Goal: Transaction & Acquisition: Subscribe to service/newsletter

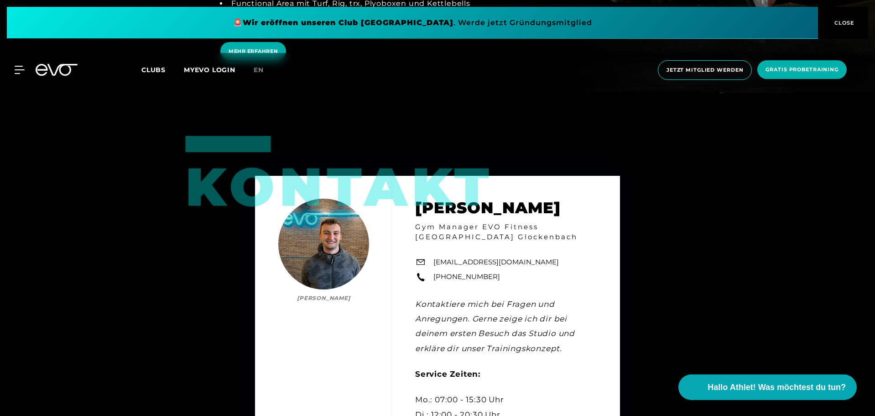
scroll to position [2601, 0]
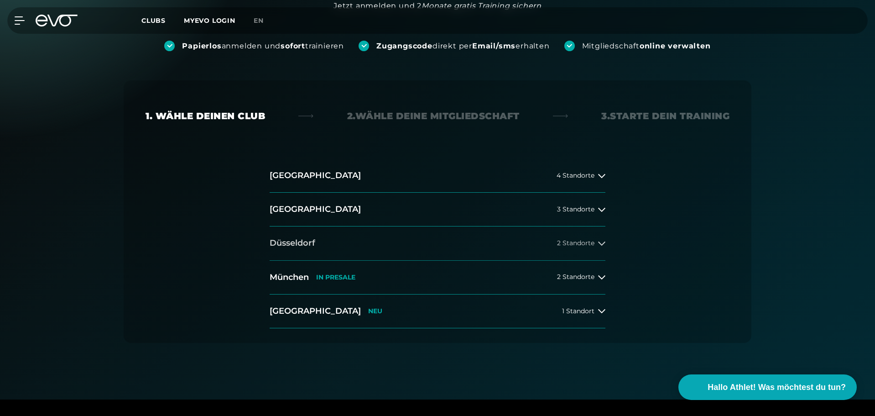
scroll to position [137, 0]
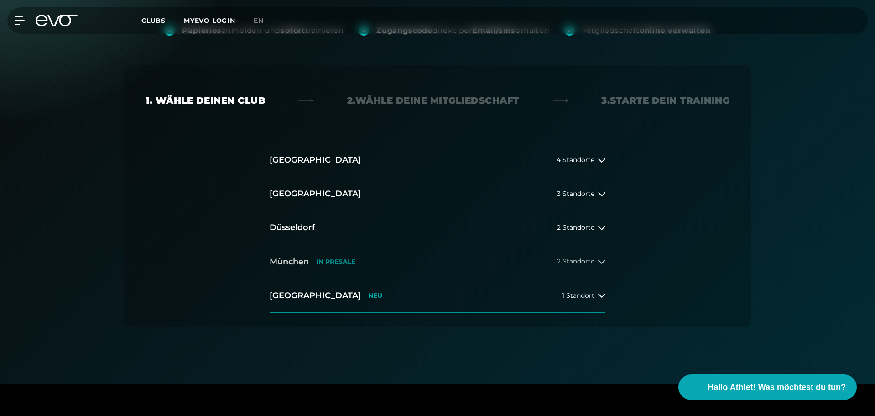
click at [425, 263] on button "München IN PRESALE 2 Standorte" at bounding box center [438, 262] width 336 height 34
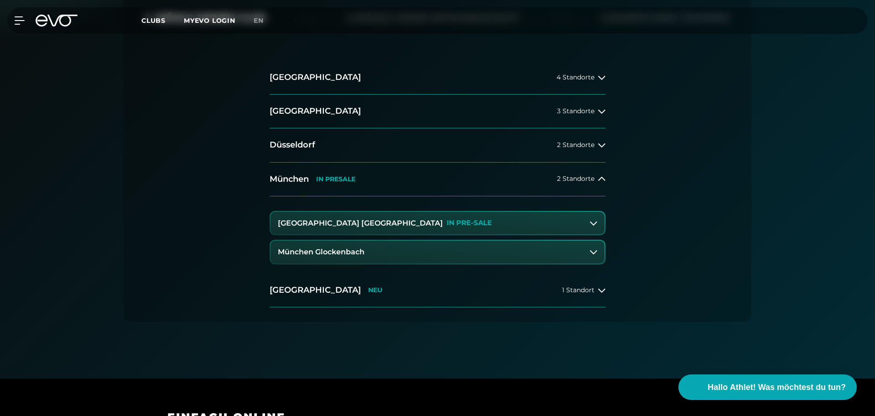
scroll to position [228, 0]
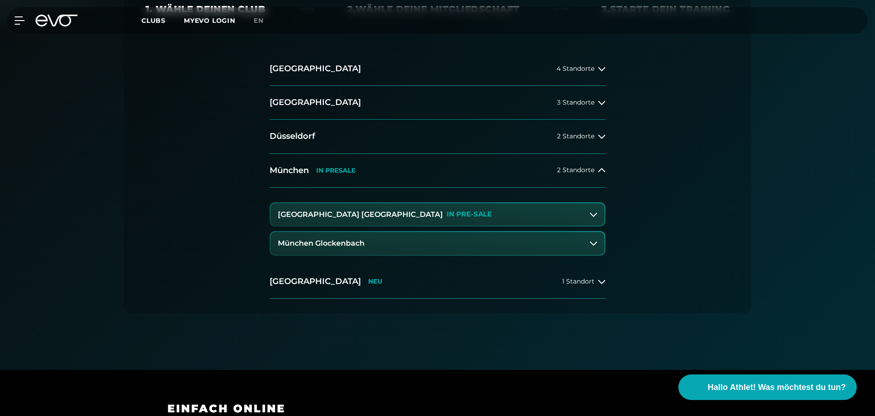
click at [382, 246] on button "München Glockenbach" at bounding box center [438, 243] width 334 height 23
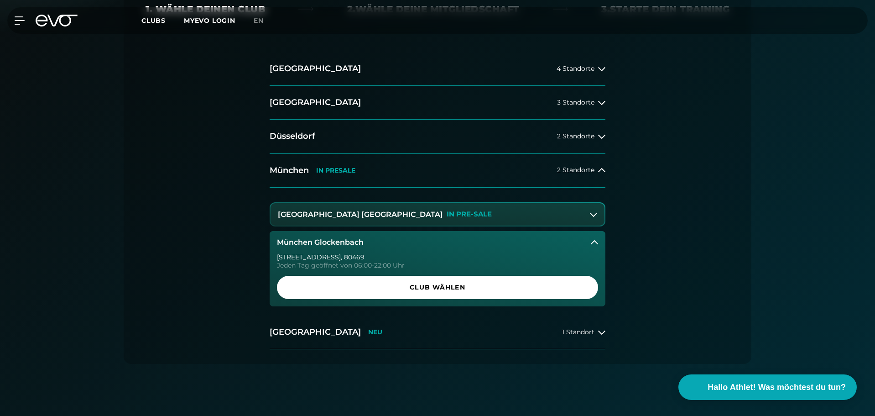
click at [438, 292] on span "Club wählen" at bounding box center [437, 287] width 321 height 23
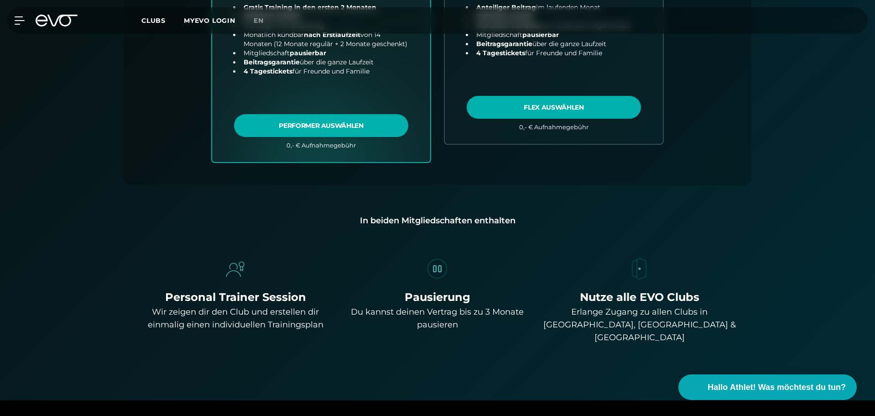
scroll to position [521, 0]
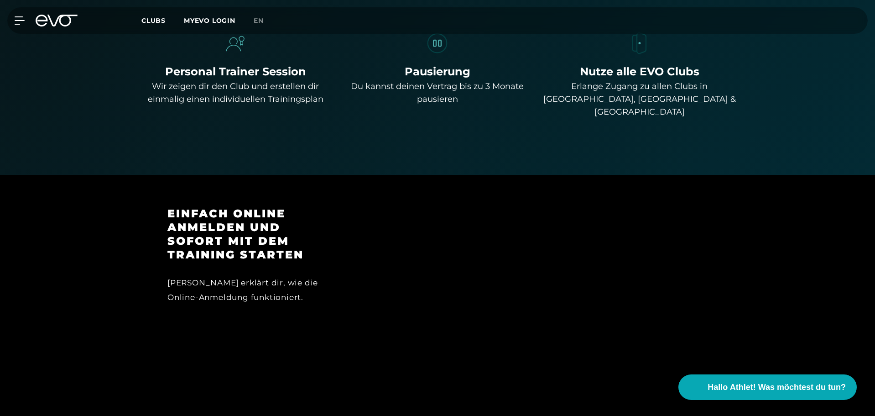
scroll to position [658, 0]
